Goal: Task Accomplishment & Management: Manage account settings

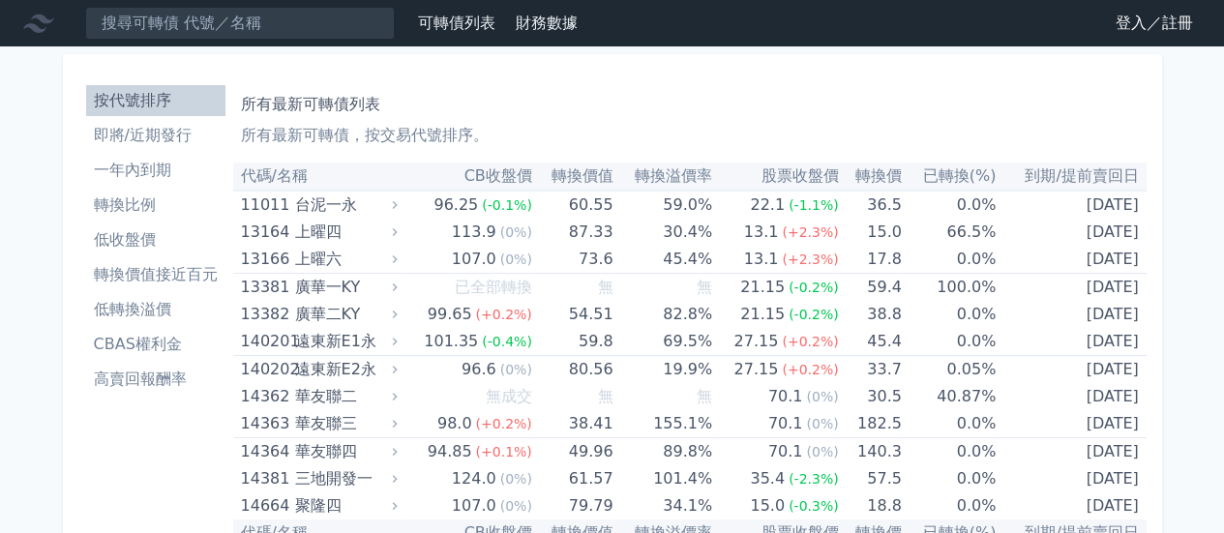
click at [1119, 23] on link "登入／註冊" at bounding box center [1154, 23] width 108 height 31
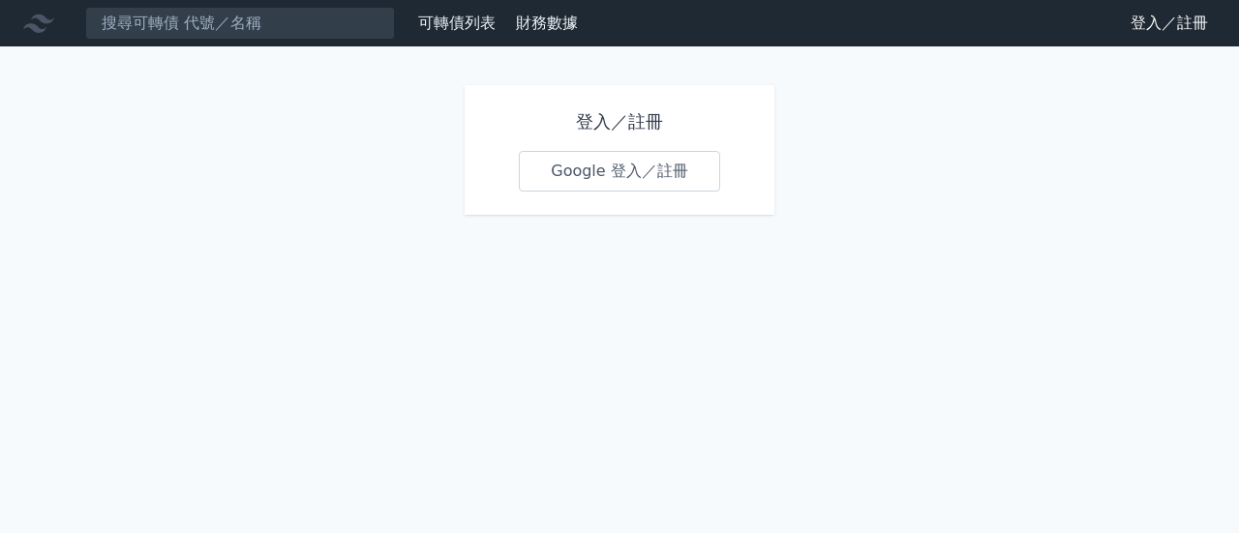
click at [625, 168] on link "Google 登入／註冊" at bounding box center [619, 171] width 201 height 41
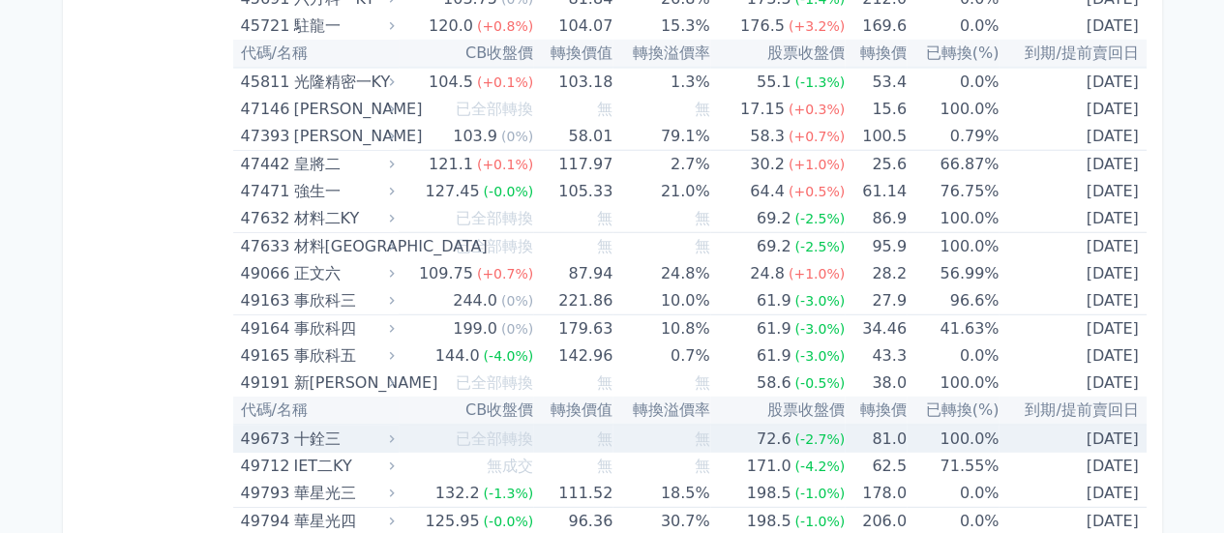
scroll to position [6386, 0]
